Goal: Transaction & Acquisition: Book appointment/travel/reservation

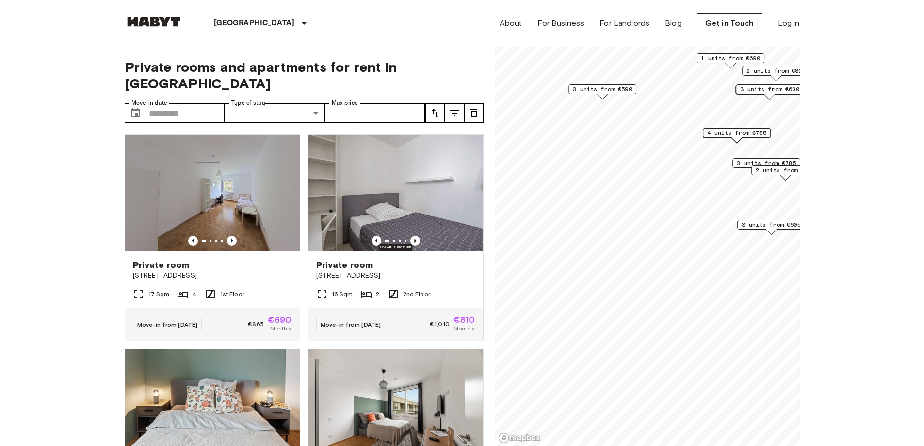
click at [743, 227] on span "3 units from €605" at bounding box center [771, 224] width 59 height 9
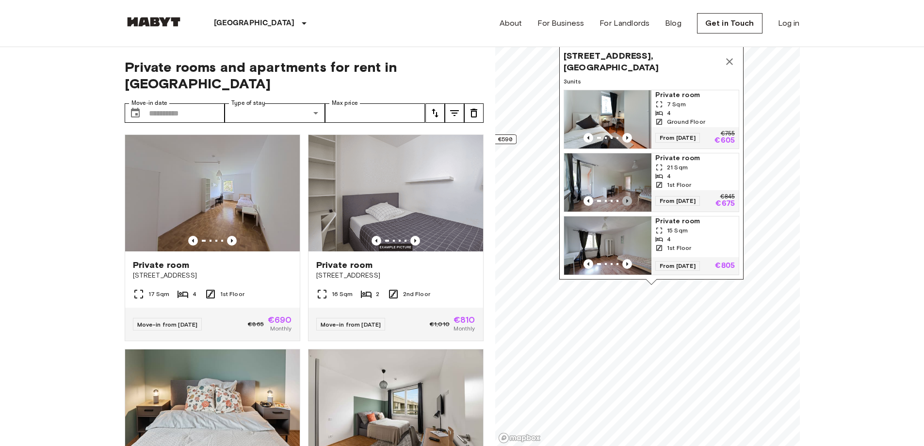
click at [629, 196] on icon "Previous image" at bounding box center [628, 201] width 10 height 10
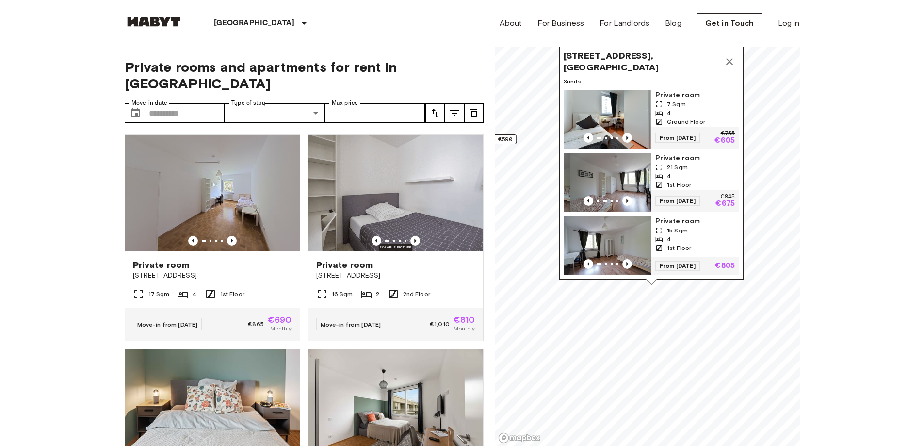
click at [593, 168] on img "Map marker" at bounding box center [613, 182] width 87 height 58
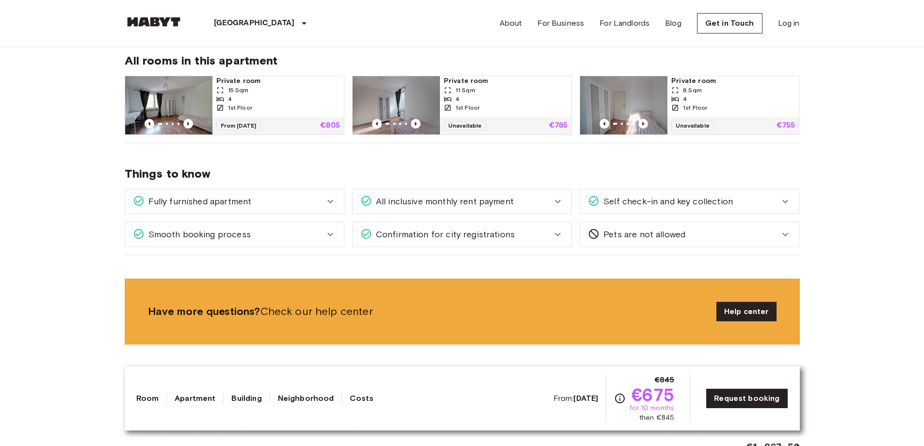
scroll to position [437, 0]
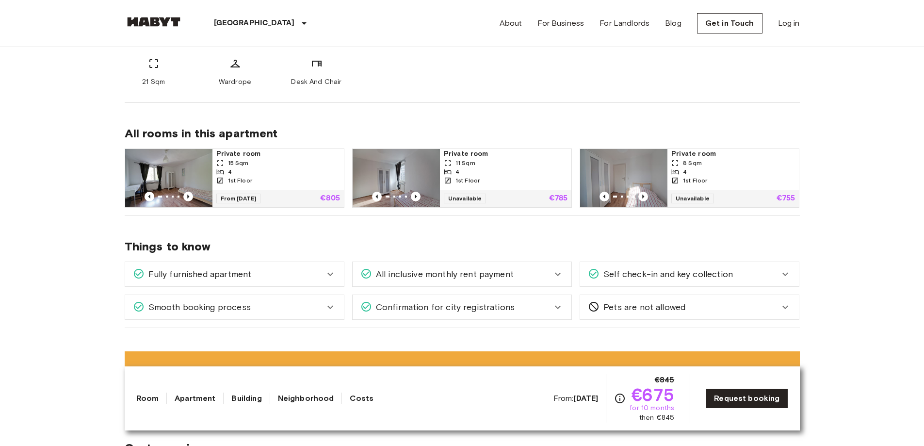
click at [198, 277] on span "Fully furnished apartment" at bounding box center [198, 274] width 107 height 13
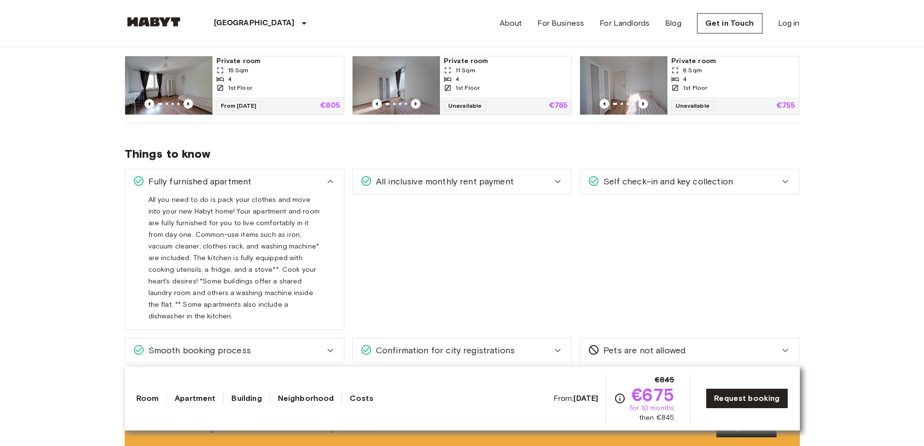
scroll to position [534, 0]
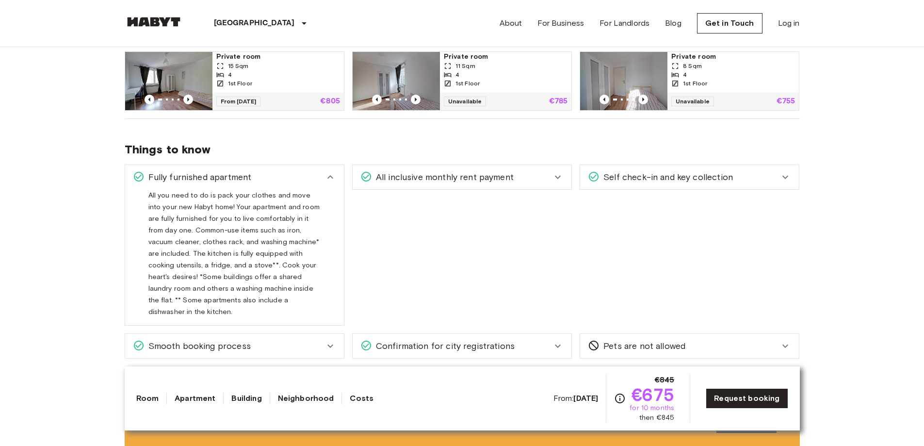
click at [315, 189] on div "Fully furnished apartment All you need to do is pack your clothes and move into…" at bounding box center [235, 245] width 220 height 161
click at [323, 180] on div "Fully furnished apartment" at bounding box center [229, 177] width 192 height 13
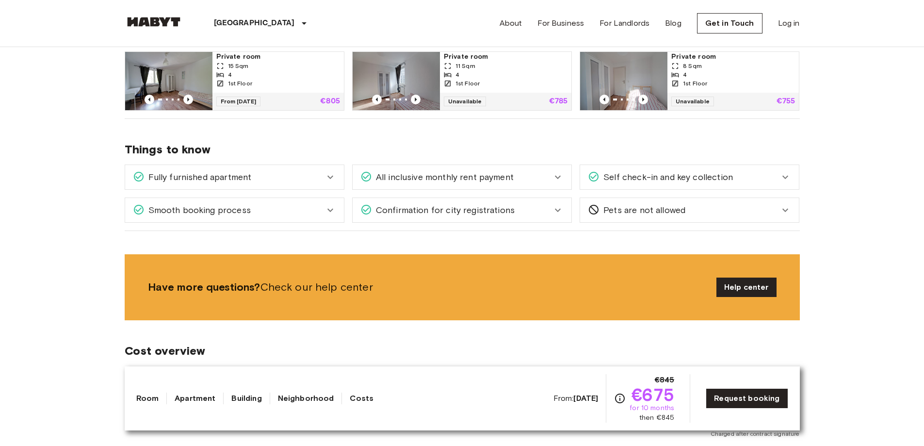
click at [490, 181] on span "All inclusive monthly rent payment" at bounding box center [443, 177] width 142 height 13
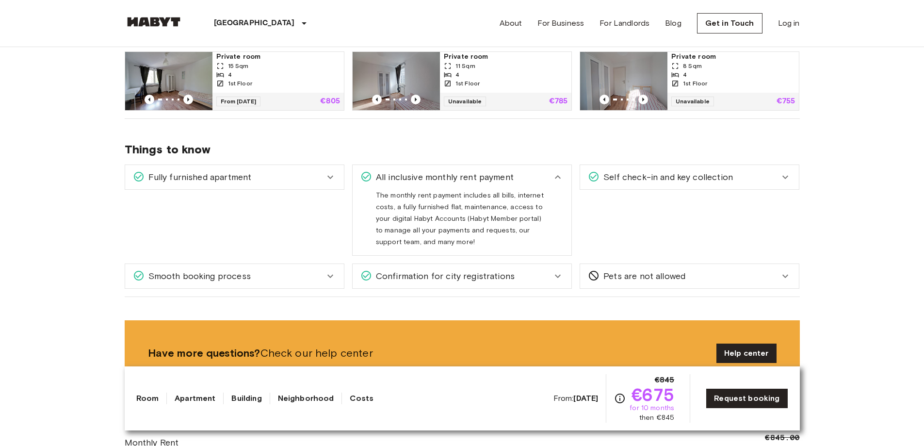
click at [560, 186] on div "All inclusive monthly rent payment" at bounding box center [462, 177] width 219 height 24
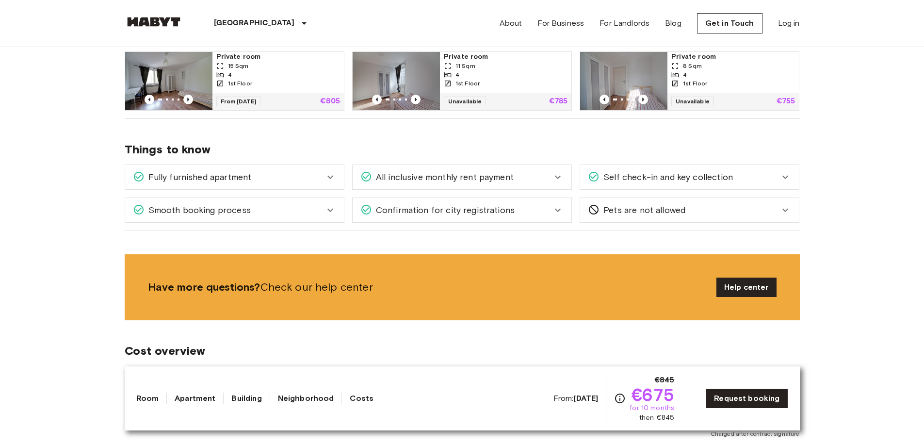
click at [638, 174] on span "Self check-in and key collection" at bounding box center [666, 177] width 133 height 13
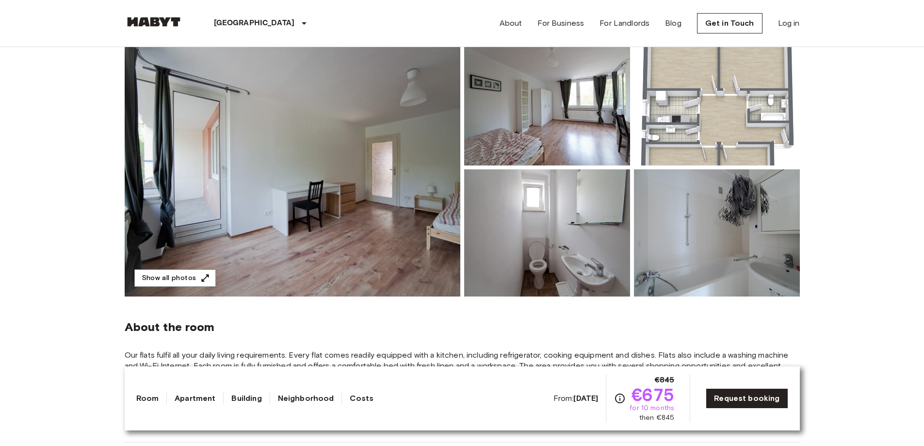
scroll to position [0, 0]
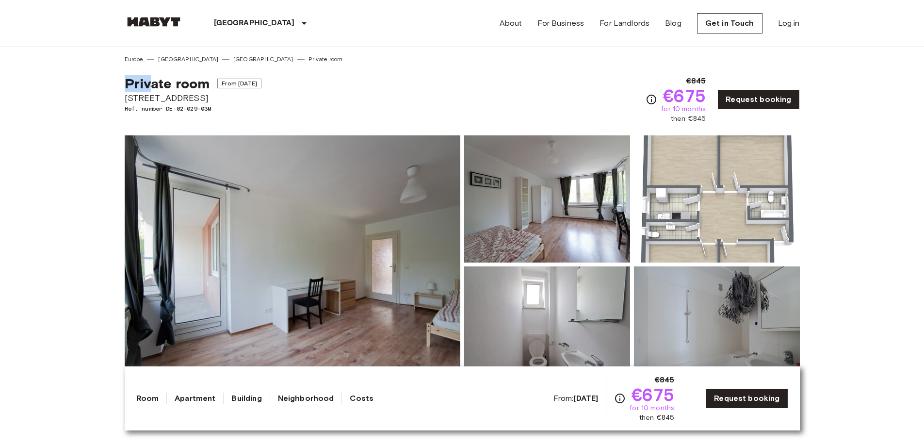
drag, startPoint x: 123, startPoint y: 88, endPoint x: 151, endPoint y: 87, distance: 28.2
drag, startPoint x: 112, startPoint y: 97, endPoint x: 151, endPoint y: 92, distance: 39.7
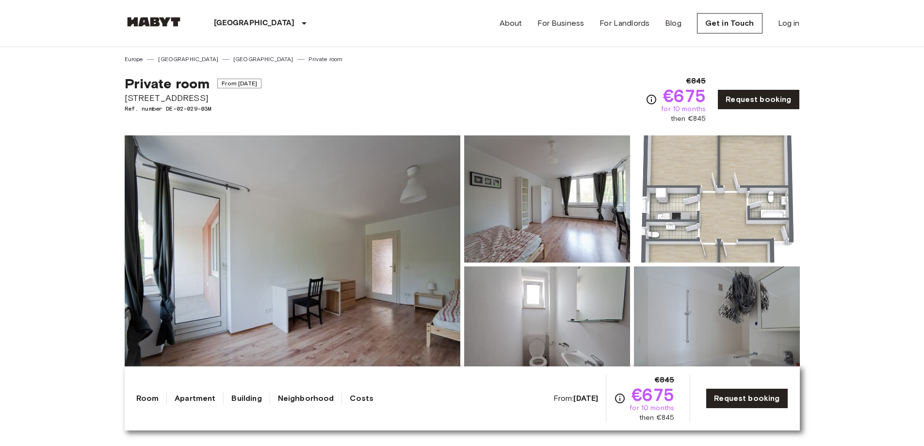
drag, startPoint x: 122, startPoint y: 98, endPoint x: 177, endPoint y: 97, distance: 54.8
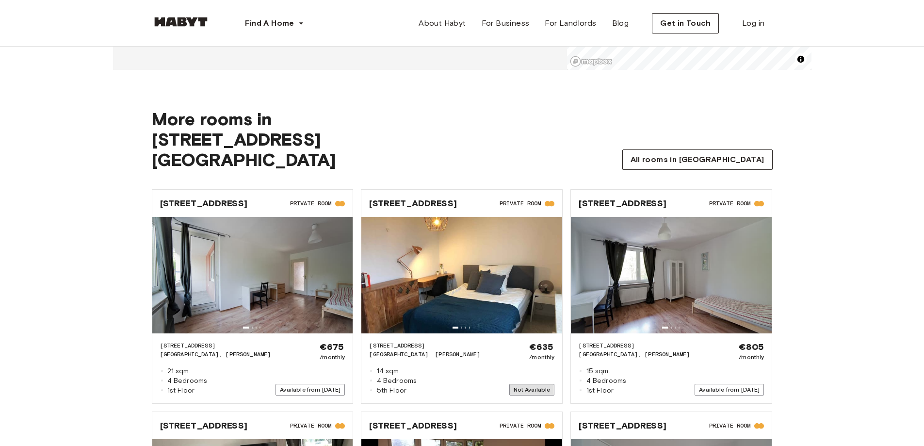
scroll to position [1068, 0]
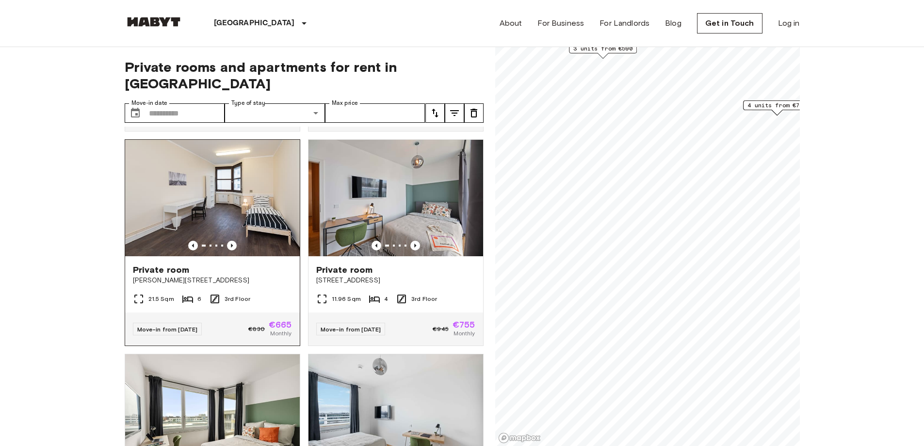
scroll to position [1601, 0]
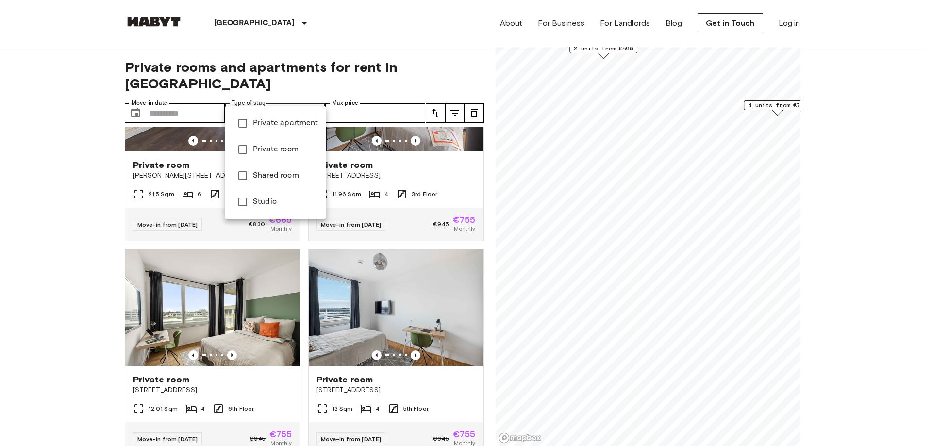
click at [235, 103] on div at bounding box center [466, 223] width 932 height 446
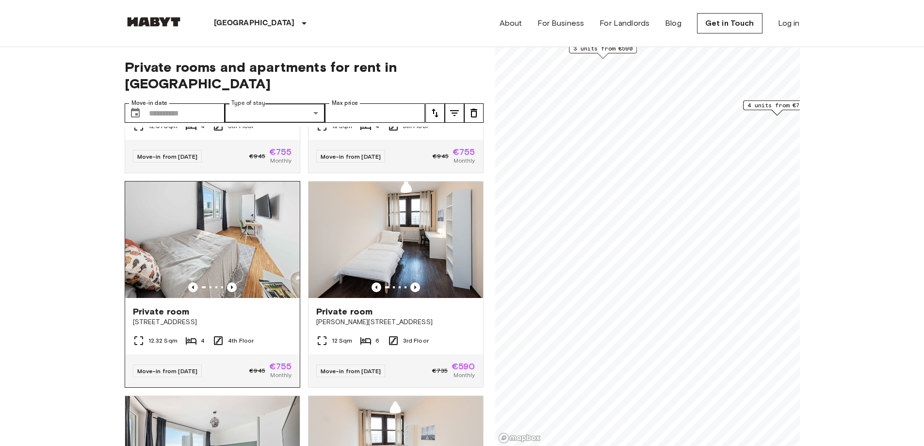
scroll to position [2103, 0]
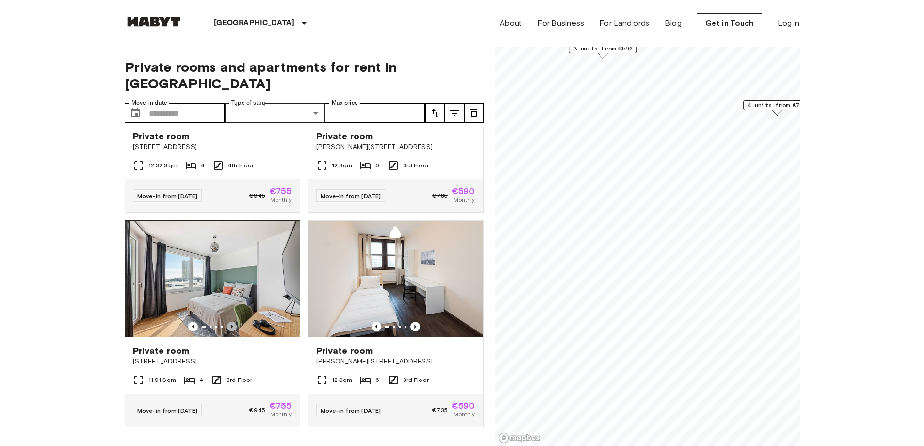
click at [231, 322] on icon "Previous image" at bounding box center [232, 327] width 10 height 10
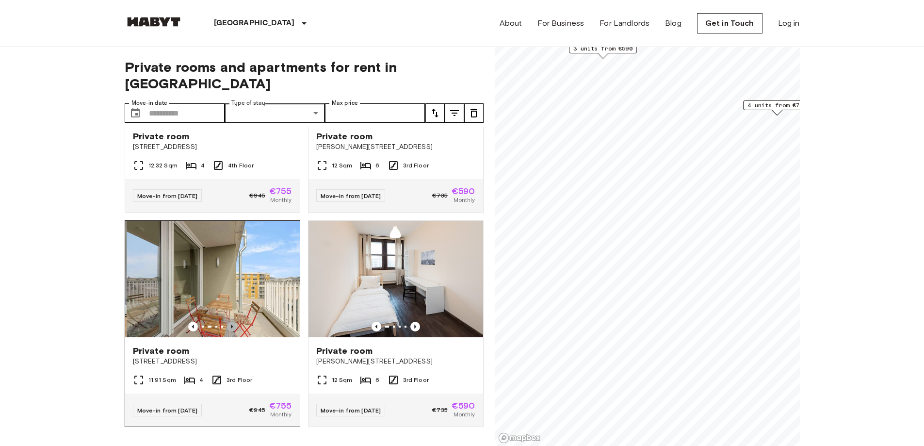
click at [231, 322] on icon "Previous image" at bounding box center [232, 327] width 10 height 10
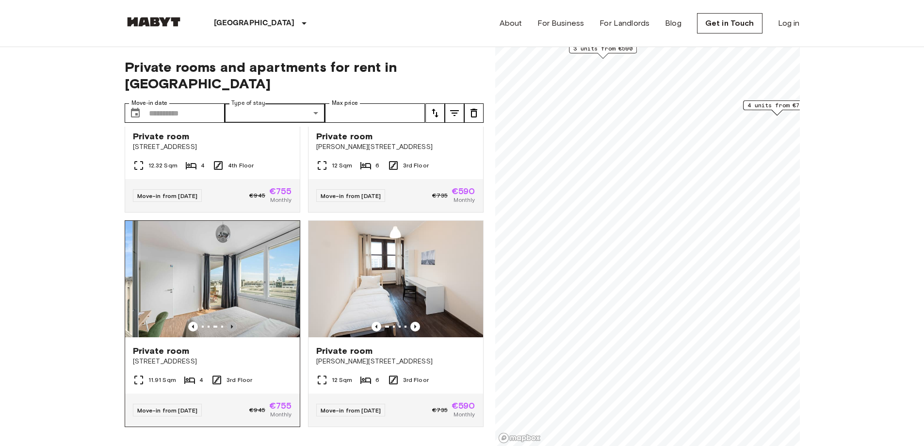
click at [231, 322] on icon "Previous image" at bounding box center [232, 327] width 10 height 10
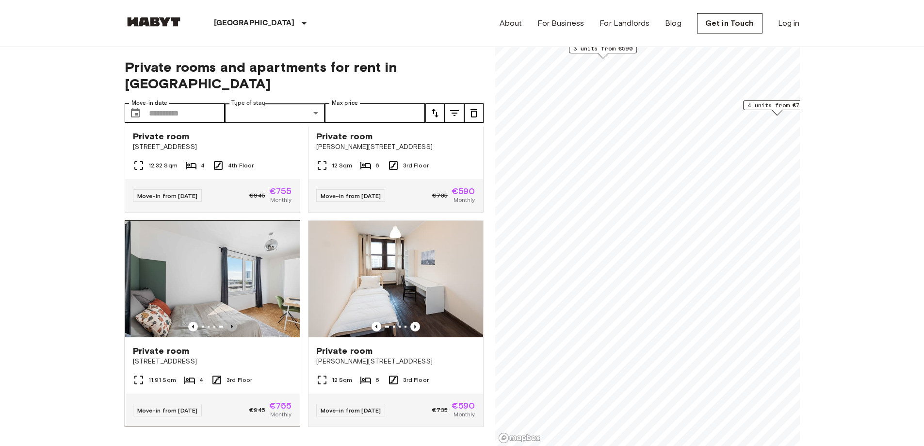
click at [231, 322] on icon "Previous image" at bounding box center [232, 327] width 10 height 10
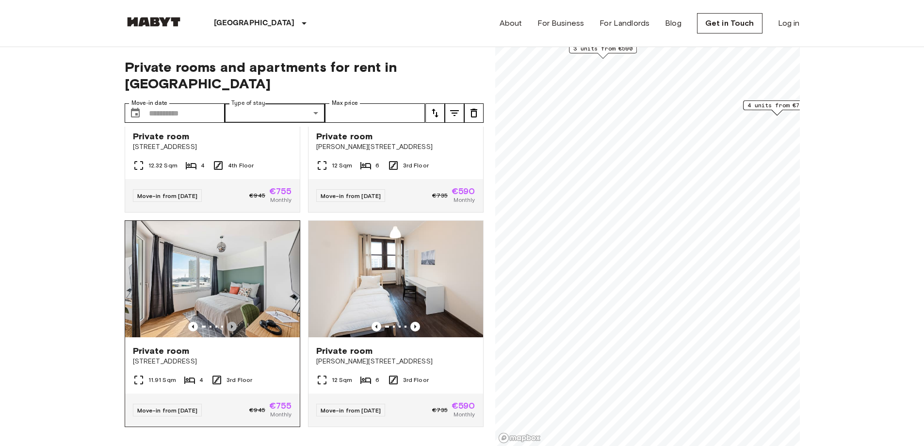
click at [231, 322] on icon "Previous image" at bounding box center [232, 327] width 10 height 10
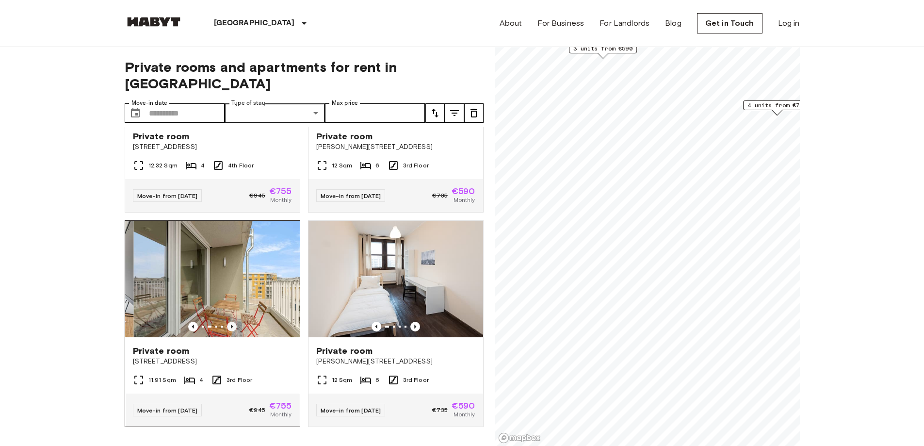
click at [231, 322] on icon "Previous image" at bounding box center [232, 327] width 10 height 10
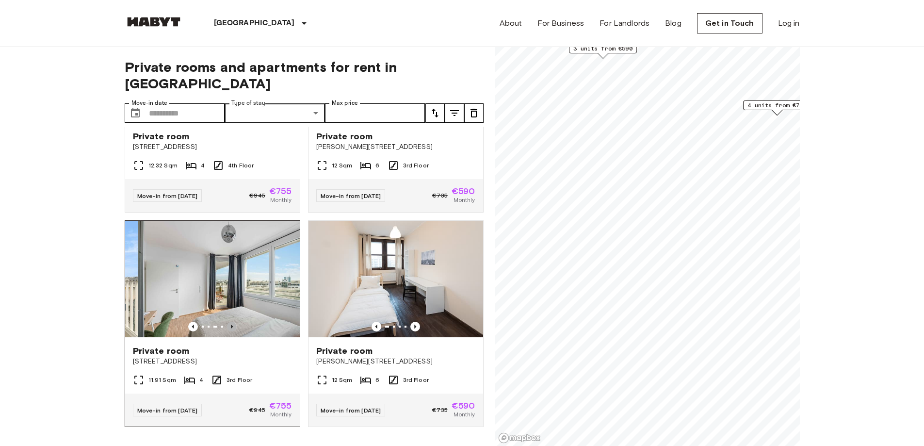
click at [231, 322] on icon "Previous image" at bounding box center [232, 327] width 10 height 10
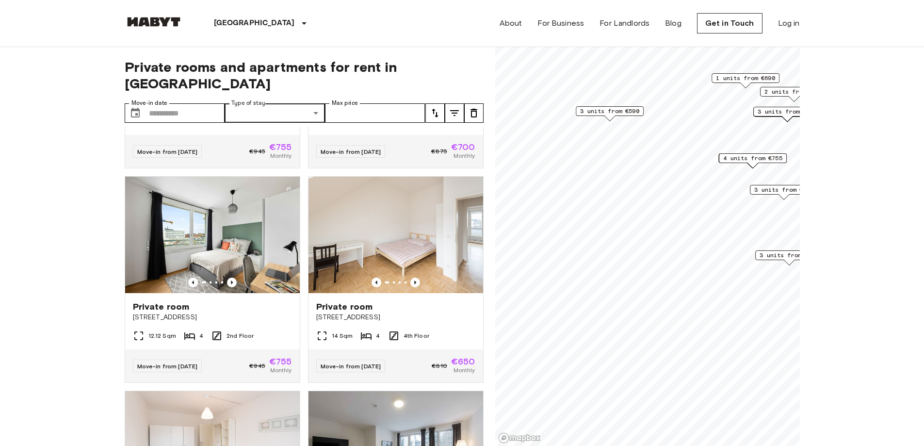
scroll to position [3419, 0]
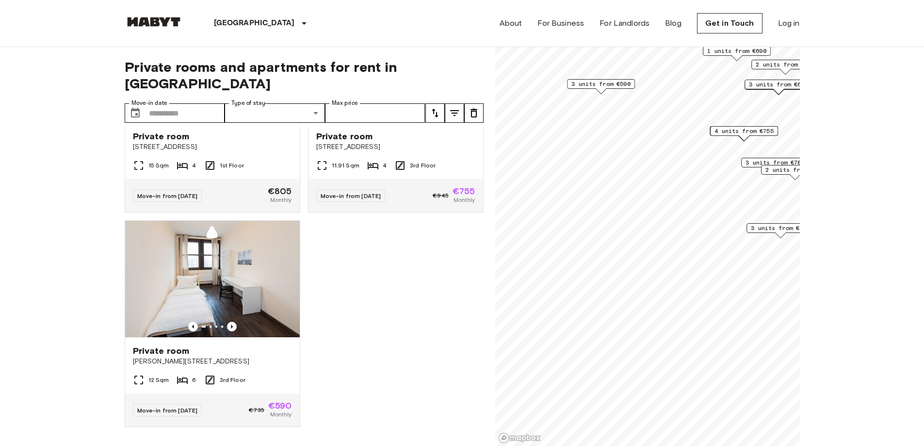
scroll to position [3567, 0]
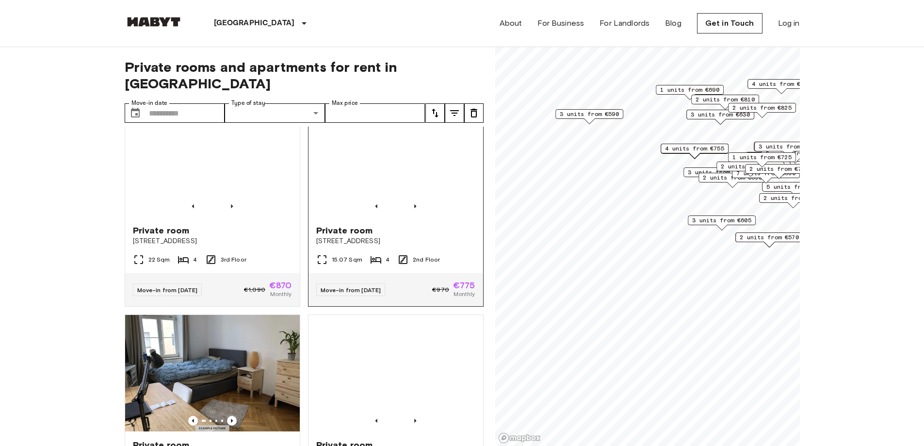
scroll to position [3324, 0]
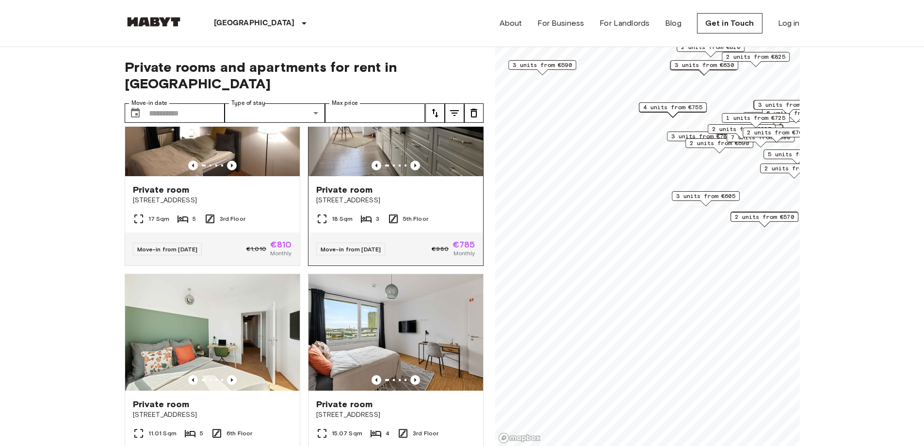
scroll to position [2643, 0]
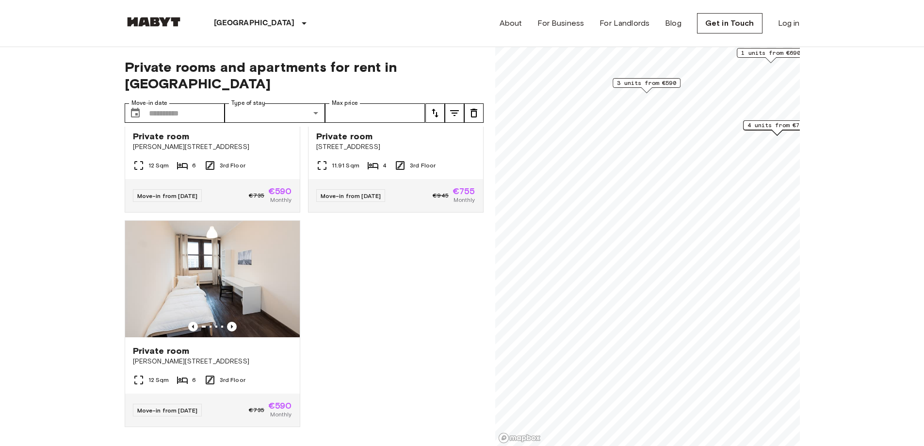
scroll to position [449, 0]
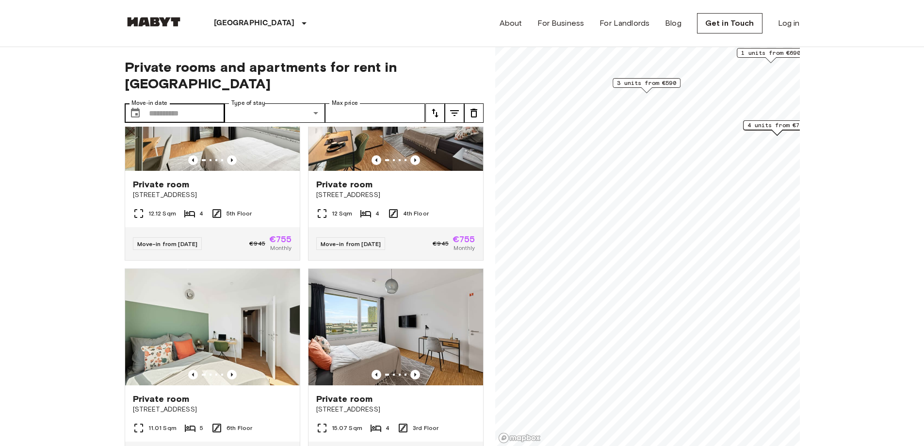
scroll to position [644, 0]
